Goal: Information Seeking & Learning: Learn about a topic

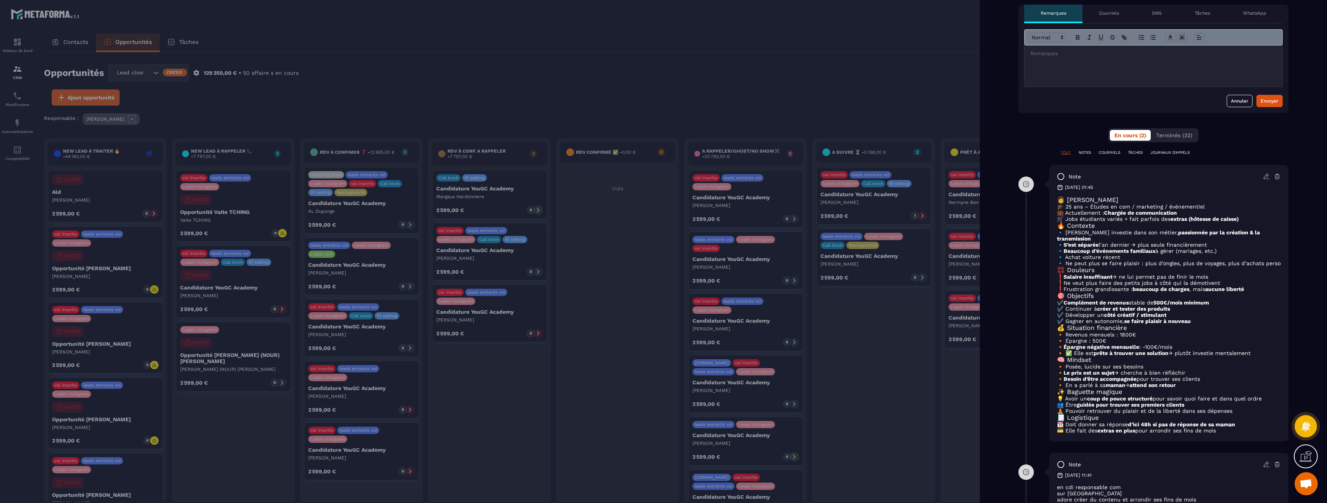
scroll to position [424, 0]
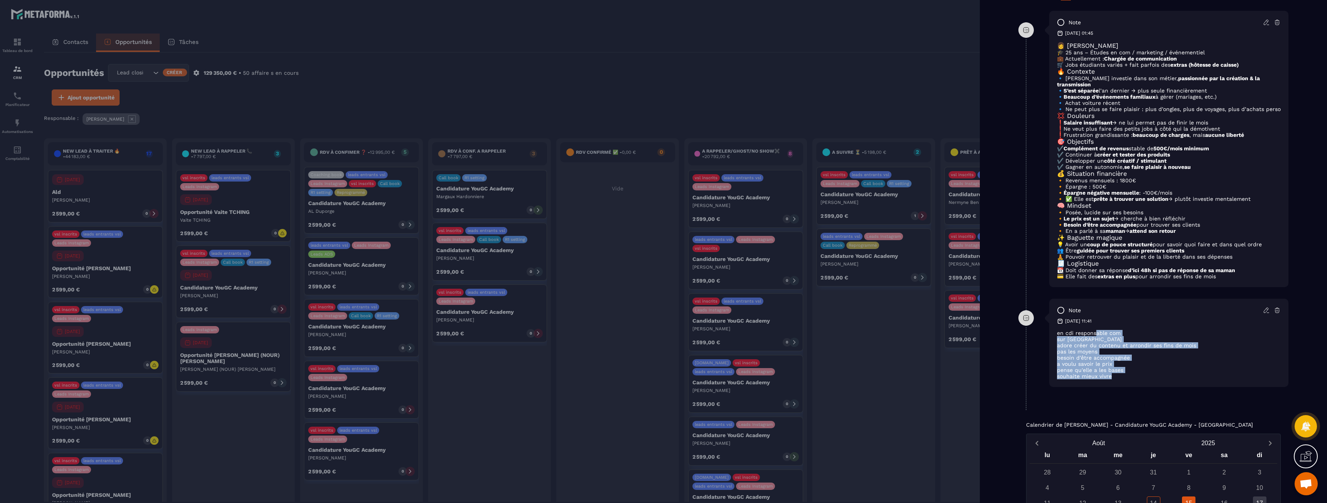
drag, startPoint x: 1095, startPoint y: 368, endPoint x: 1115, endPoint y: 412, distance: 48.2
click at [1115, 379] on div "en cdi responsable com sur [GEOGRAPHIC_DATA] adore créer du contenu et arrondir…" at bounding box center [1169, 354] width 224 height 49
click at [1115, 379] on p "souhaite mieux vivre" at bounding box center [1169, 376] width 224 height 6
drag, startPoint x: 1105, startPoint y: 299, endPoint x: 1224, endPoint y: 313, distance: 119.9
click at [1224, 280] on div "👩 [PERSON_NAME] 🎓 25 ans – Études en com / marketing / événementiel 💼 Actuellem…" at bounding box center [1169, 161] width 224 height 238
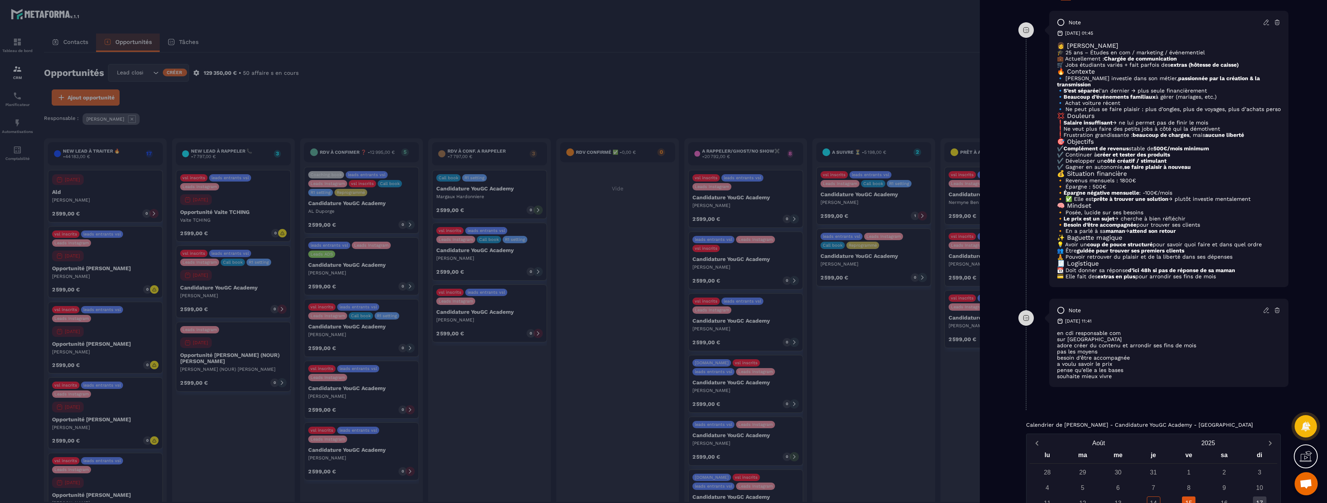
click at [1224, 280] on p "💳 Elle fait des extras en plus pour arrondir ses fins de mois" at bounding box center [1169, 276] width 224 height 6
drag, startPoint x: 1224, startPoint y: 312, endPoint x: 1095, endPoint y: 296, distance: 129.8
click at [1095, 280] on div "👩 [PERSON_NAME] 🎓 25 ans – Études en com / marketing / événementiel 💼 Actuellem…" at bounding box center [1169, 161] width 224 height 238
click at [1095, 267] on h3 "🧾 Logistique" at bounding box center [1169, 263] width 224 height 7
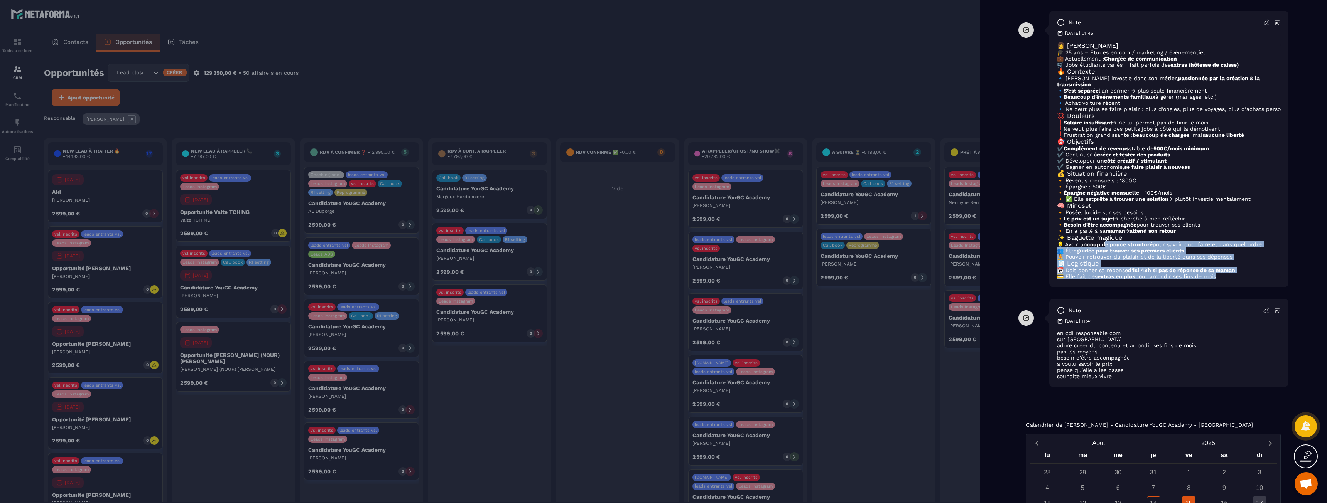
drag, startPoint x: 1107, startPoint y: 271, endPoint x: 1217, endPoint y: 313, distance: 118.0
click at [1217, 280] on div "👩 [PERSON_NAME] 🎓 25 ans – Études en com / marketing / événementiel 💼 Actuellem…" at bounding box center [1169, 161] width 224 height 238
click at [1217, 280] on p "💳 Elle fait des extras en plus pour arrondir ses fins de mois" at bounding box center [1169, 276] width 224 height 6
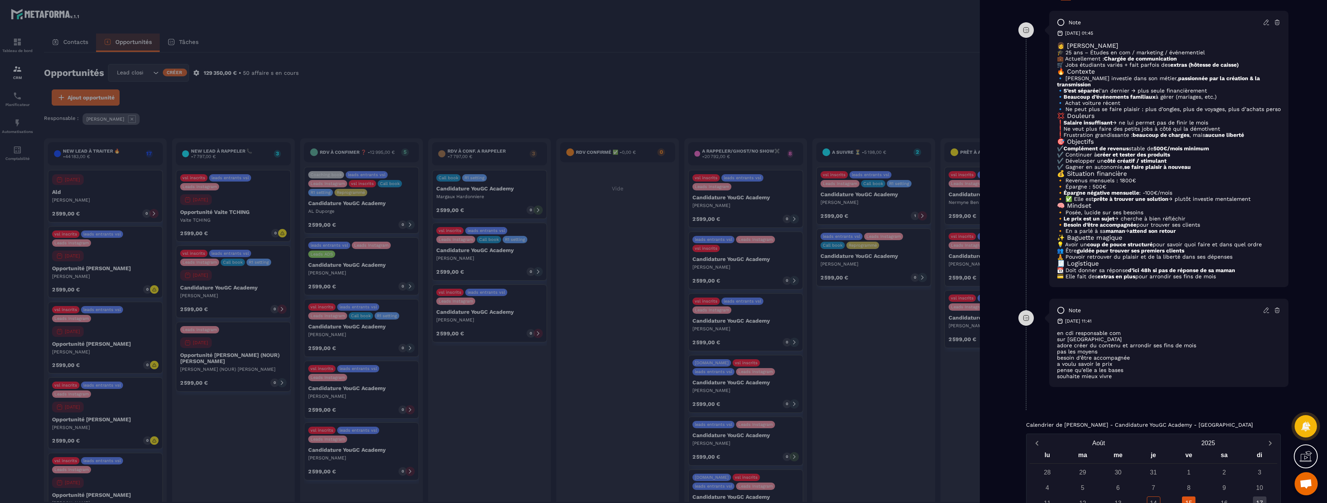
drag, startPoint x: 1225, startPoint y: 311, endPoint x: 1122, endPoint y: 289, distance: 105.8
click at [1122, 280] on div "👩 [PERSON_NAME] 🎓 25 ans – Études en com / marketing / événementiel 💼 Actuellem…" at bounding box center [1169, 161] width 224 height 238
click at [1118, 254] on strong "guidée pour trouver ses premiers clients" at bounding box center [1130, 251] width 108 height 6
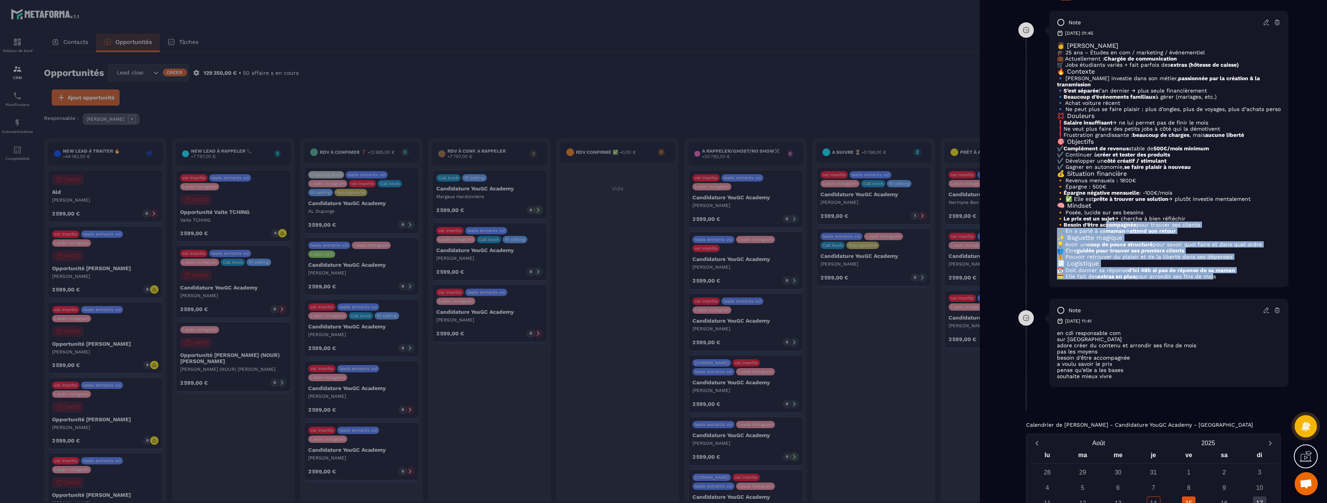
drag, startPoint x: 1118, startPoint y: 273, endPoint x: 1215, endPoint y: 308, distance: 103.5
click at [1215, 280] on div "👩 [PERSON_NAME] 🎓 25 ans – Études en com / marketing / événementiel 💼 Actuellem…" at bounding box center [1169, 161] width 224 height 238
click at [1215, 280] on p "💳 Elle fait des extras en plus pour arrondir ses fins de mois" at bounding box center [1169, 276] width 224 height 6
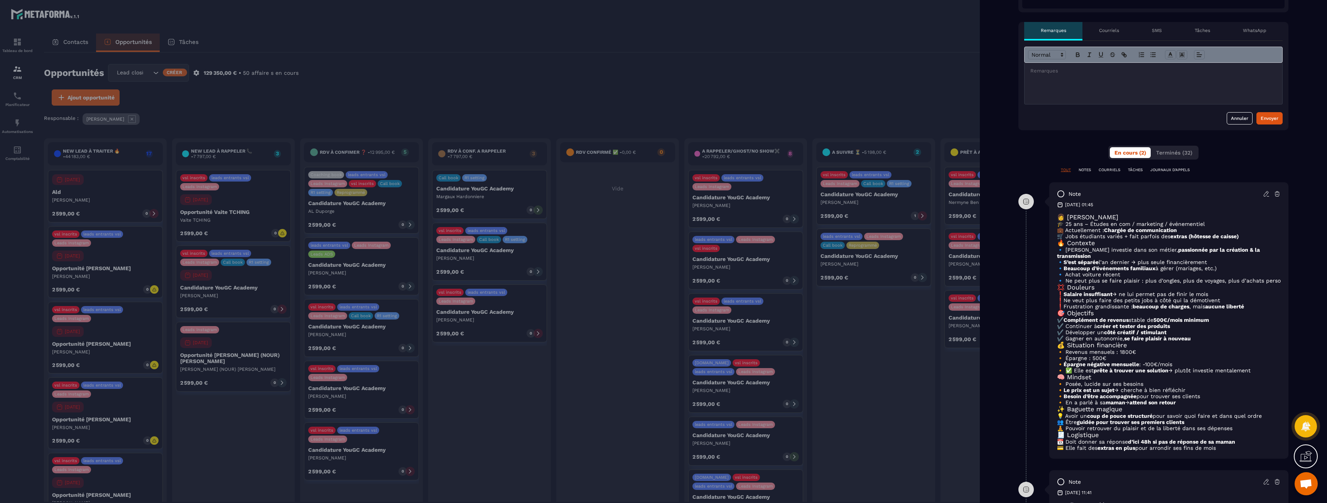
scroll to position [405, 0]
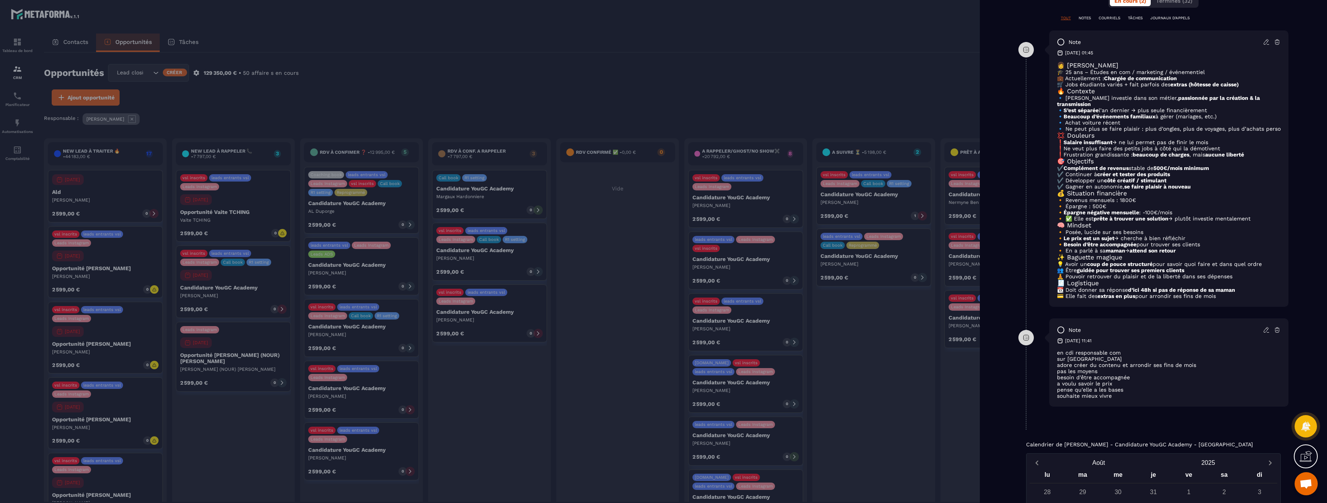
click at [1062, 334] on icon at bounding box center [1061, 330] width 8 height 8
